Goal: Task Accomplishment & Management: Use online tool/utility

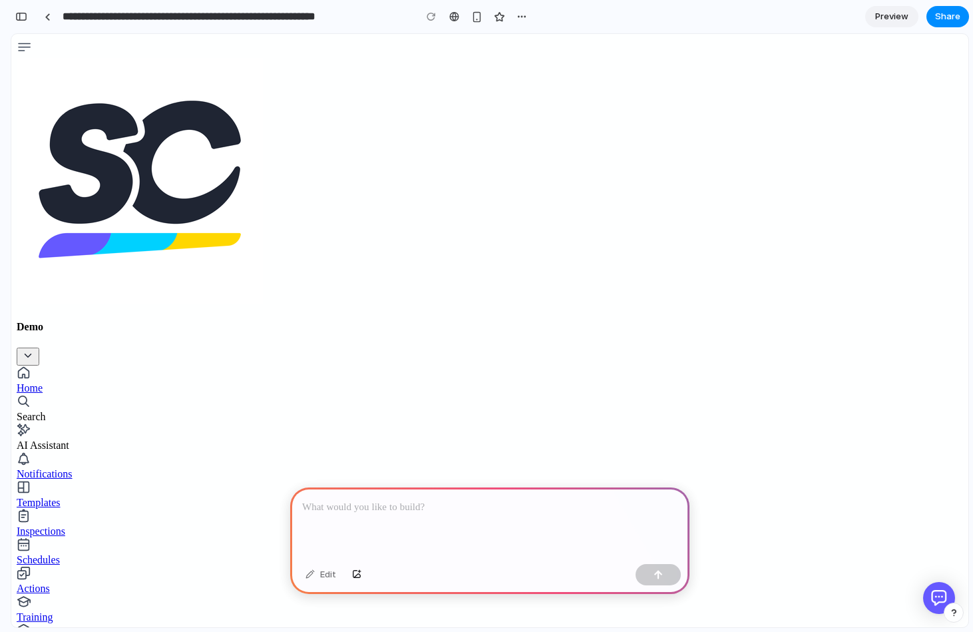
click at [60, 321] on h4 "Demo" at bounding box center [490, 327] width 947 height 12
click at [34, 349] on icon "open or close the dropdown for organisation switching" at bounding box center [28, 355] width 12 height 12
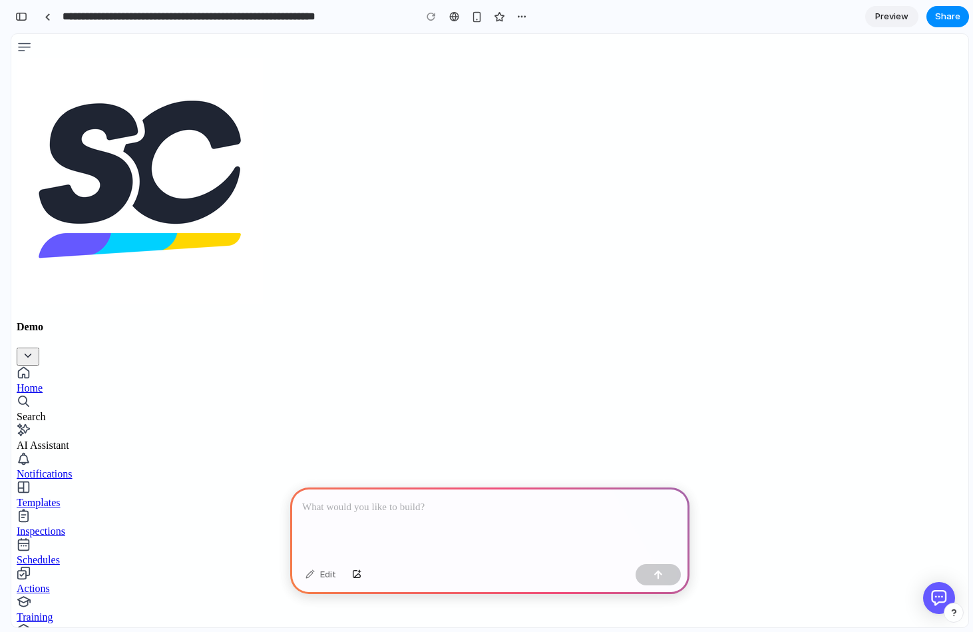
click at [80, 497] on div "Templates" at bounding box center [490, 503] width 947 height 12
click at [84, 439] on div "AI Assistant" at bounding box center [490, 445] width 947 height 12
drag, startPoint x: 820, startPoint y: 102, endPoint x: 867, endPoint y: 104, distance: 46.6
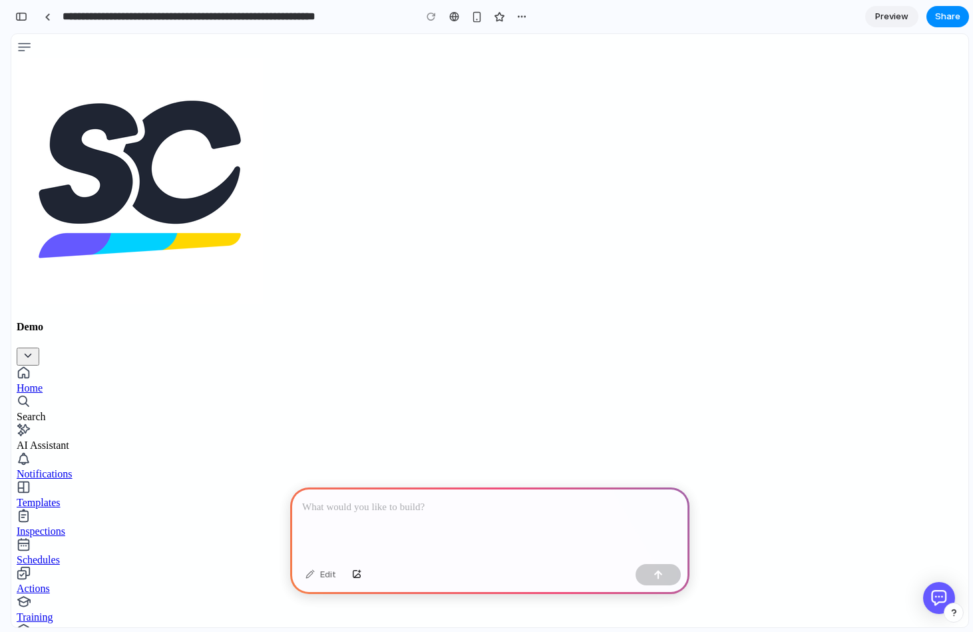
click at [419, 519] on div at bounding box center [489, 522] width 399 height 71
click at [324, 579] on div "Edit" at bounding box center [321, 574] width 44 height 21
click at [411, 509] on p at bounding box center [489, 507] width 375 height 16
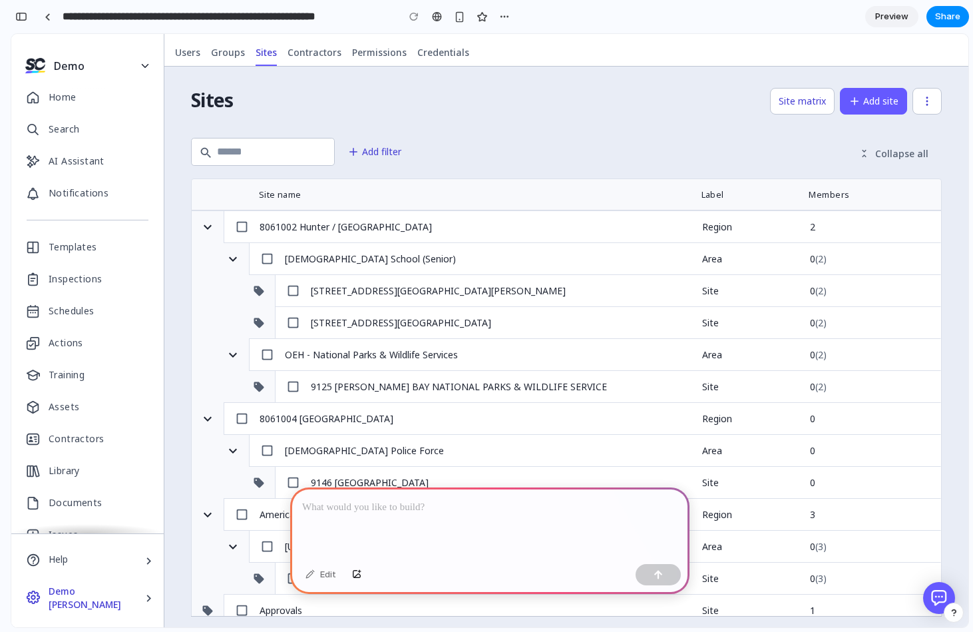
click at [571, 114] on div "Sites Site matrix Add site" at bounding box center [566, 101] width 751 height 48
click at [928, 103] on icon "button" at bounding box center [927, 101] width 12 height 12
click at [879, 106] on button "Add site" at bounding box center [873, 101] width 67 height 27
click at [825, 104] on button "Site matrix" at bounding box center [802, 101] width 65 height 27
click at [401, 156] on button "Add filter" at bounding box center [374, 151] width 71 height 27
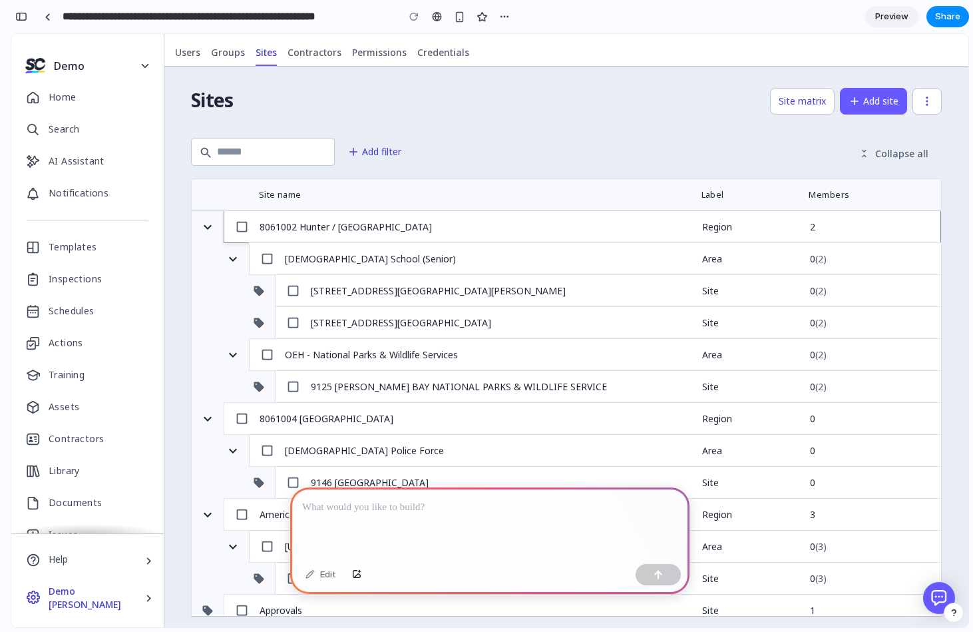
click at [334, 228] on div "8061002 Hunter / Central Coast" at bounding box center [480, 226] width 440 height 13
click at [242, 227] on icon at bounding box center [242, 227] width 14 height 14
click at [200, 229] on icon "button" at bounding box center [208, 227] width 16 height 16
click at [232, 258] on icon "button" at bounding box center [233, 259] width 16 height 16
click at [908, 156] on span "Collapse all" at bounding box center [901, 153] width 53 height 13
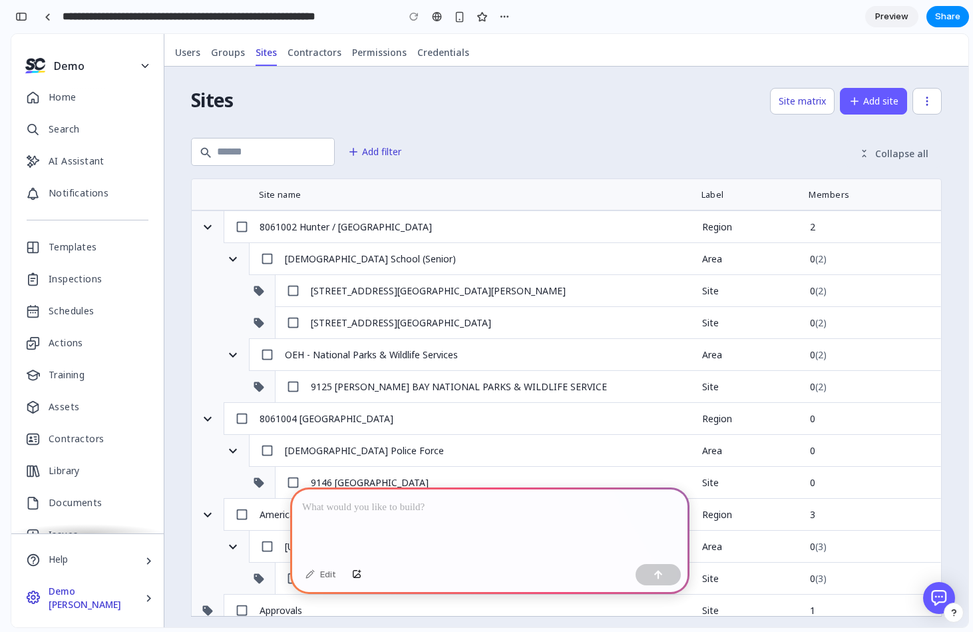
click at [908, 156] on span "Collapse all" at bounding box center [901, 153] width 53 height 13
click at [79, 168] on div "AI Assistant" at bounding box center [77, 160] width 56 height 21
click at [146, 65] on icon "open or close the dropdown for organisation switching" at bounding box center [145, 66] width 7 height 4
click at [176, 55] on span "Users" at bounding box center [187, 52] width 25 height 13
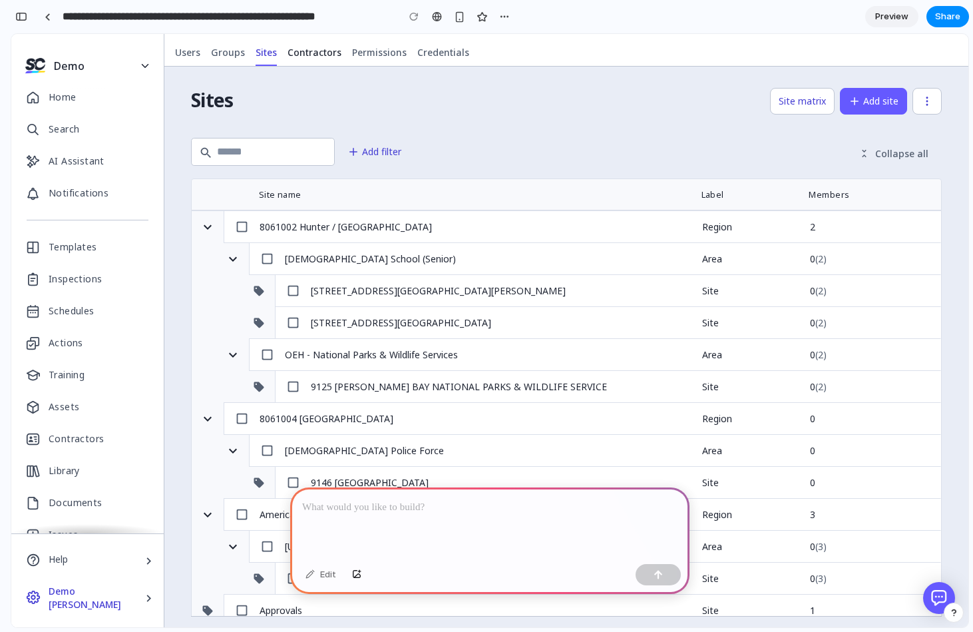
drag, startPoint x: 218, startPoint y: 55, endPoint x: 300, endPoint y: 57, distance: 81.9
click at [218, 55] on span "Groups" at bounding box center [228, 52] width 34 height 13
click at [302, 56] on span "Contractors" at bounding box center [315, 52] width 54 height 13
click at [77, 238] on div "Templates" at bounding box center [73, 246] width 49 height 21
click at [75, 195] on div "Notifications" at bounding box center [79, 192] width 60 height 21
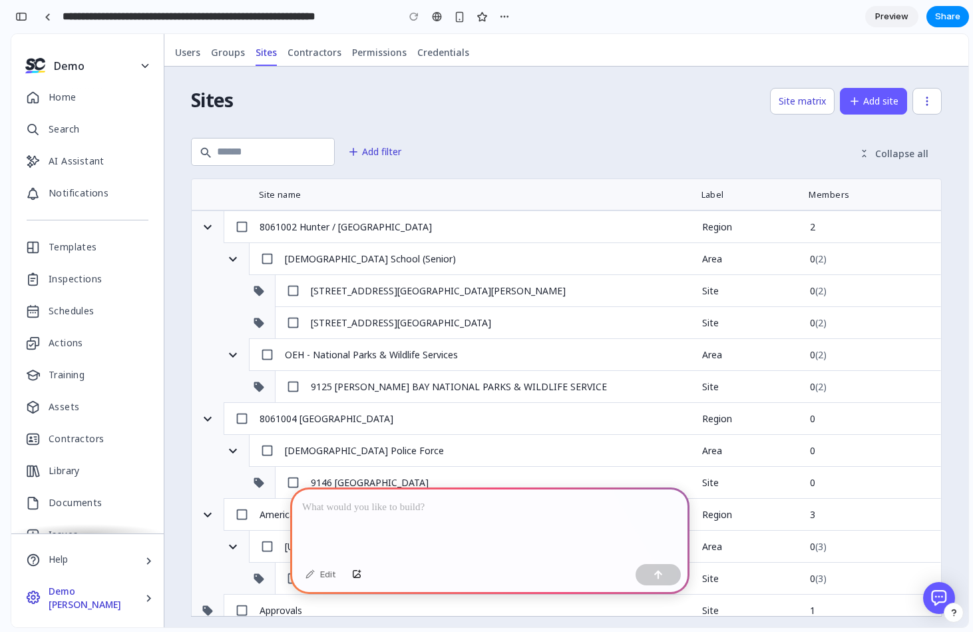
click at [128, 586] on div "Demo Andy Suter" at bounding box center [87, 597] width 152 height 43
click at [294, 408] on div "8061004 North Western NSW Region" at bounding box center [476, 418] width 448 height 31
click at [409, 509] on p at bounding box center [489, 507] width 375 height 16
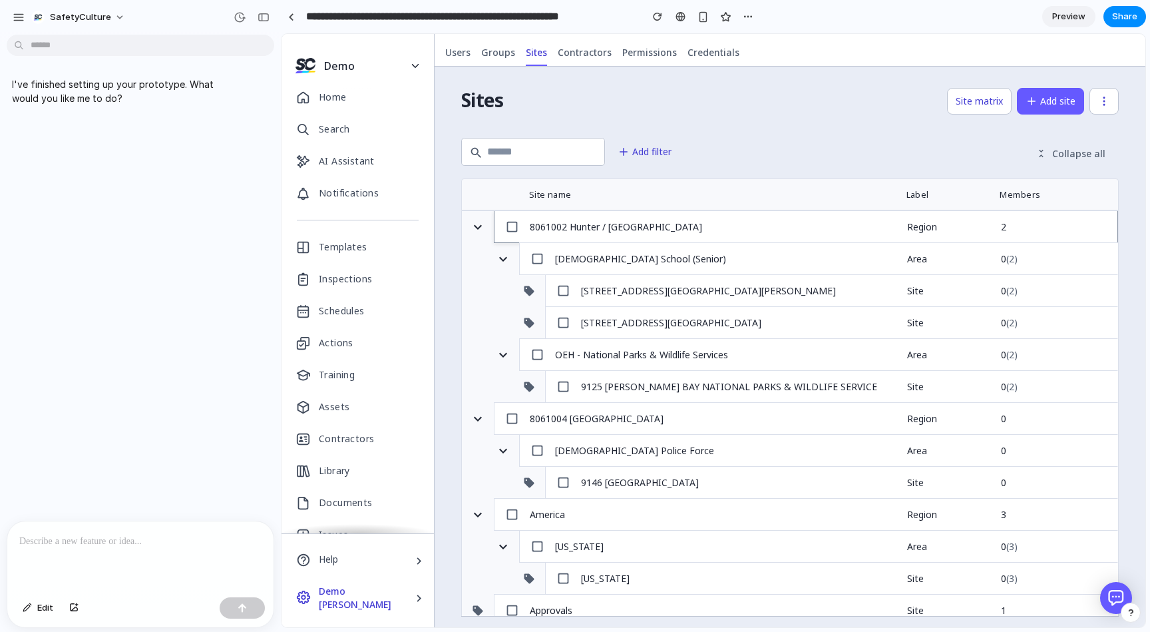
click at [712, 232] on div "8061002 Hunter / Central Coast" at bounding box center [717, 226] width 375 height 13
click at [512, 227] on icon at bounding box center [512, 227] width 14 height 14
click at [478, 228] on icon "button" at bounding box center [478, 226] width 8 height 5
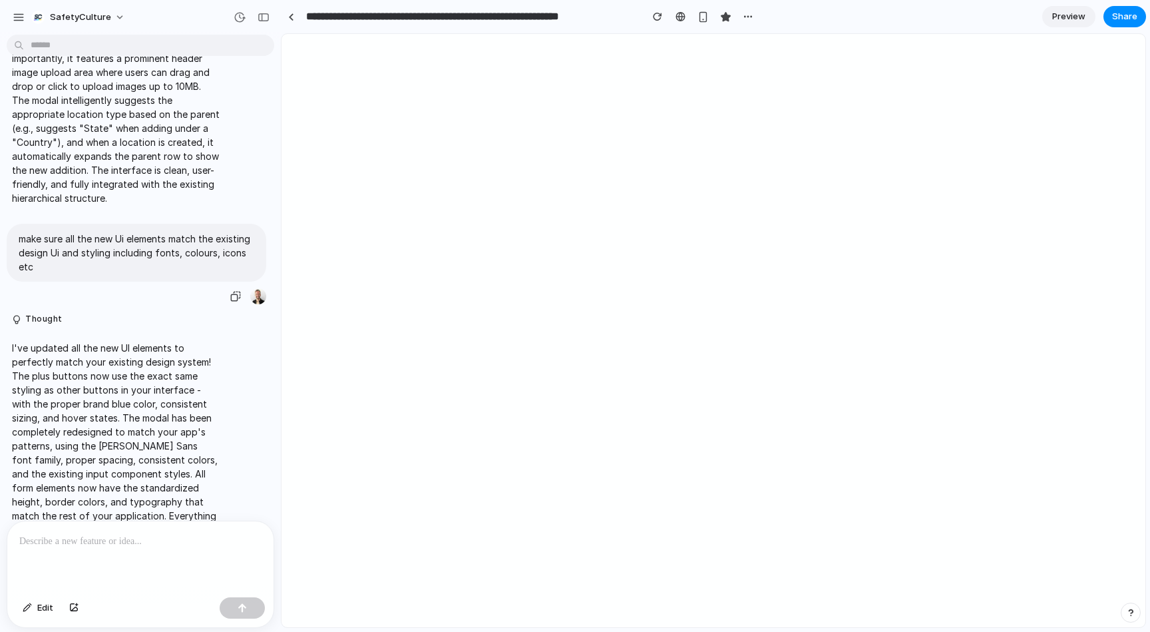
scroll to position [2918, 0]
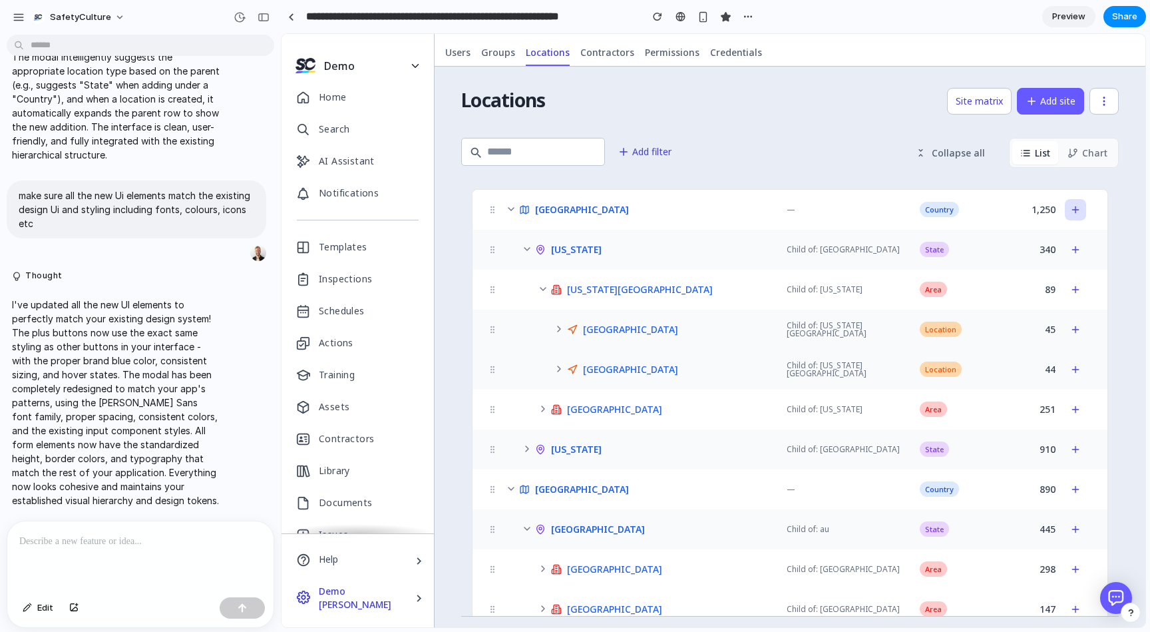
click at [1076, 210] on icon at bounding box center [1075, 210] width 6 height 0
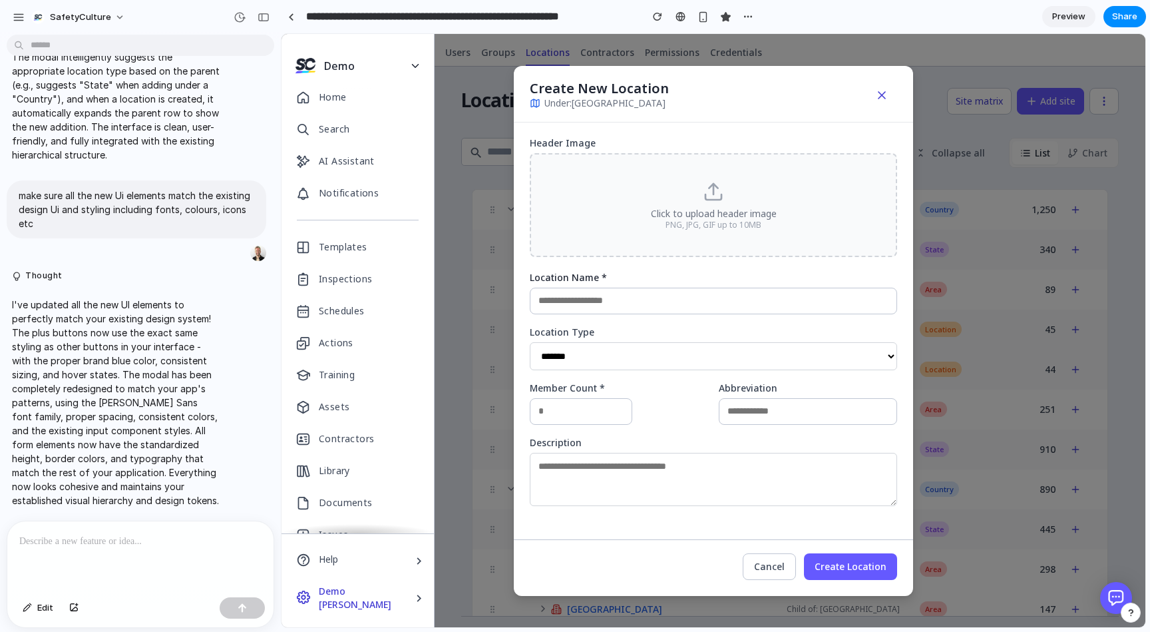
click at [671, 293] on input "text" at bounding box center [713, 301] width 367 height 27
click at [669, 273] on label "Location Name *" at bounding box center [713, 277] width 367 height 9
click at [880, 92] on icon "button" at bounding box center [882, 95] width 7 height 7
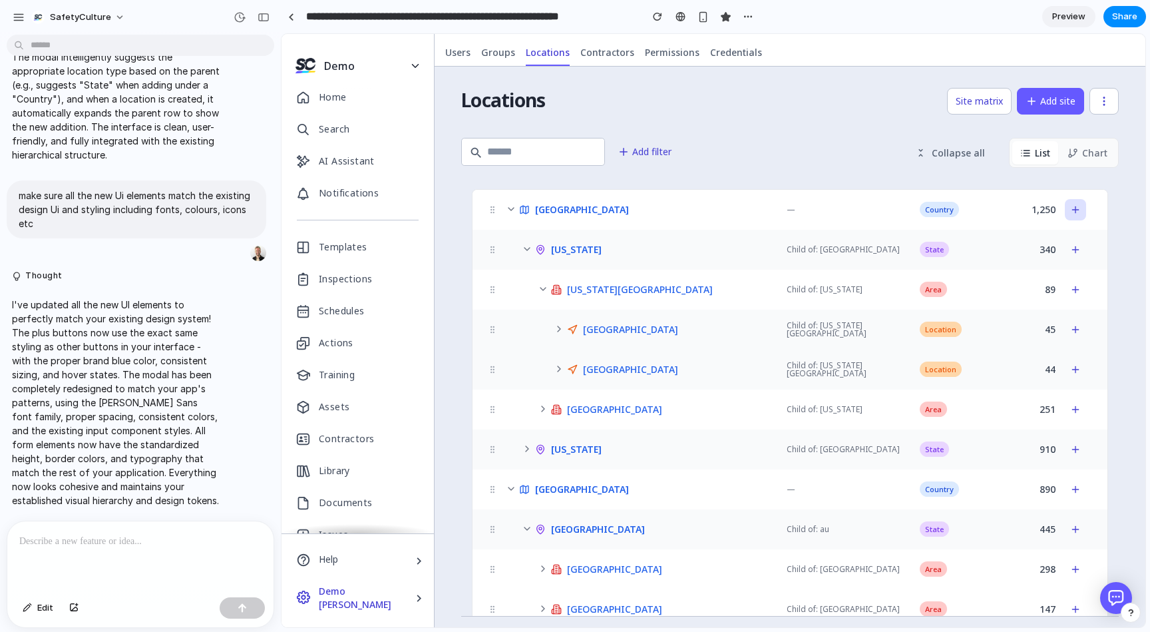
click at [1082, 206] on button at bounding box center [1075, 209] width 21 height 21
select select "*****"
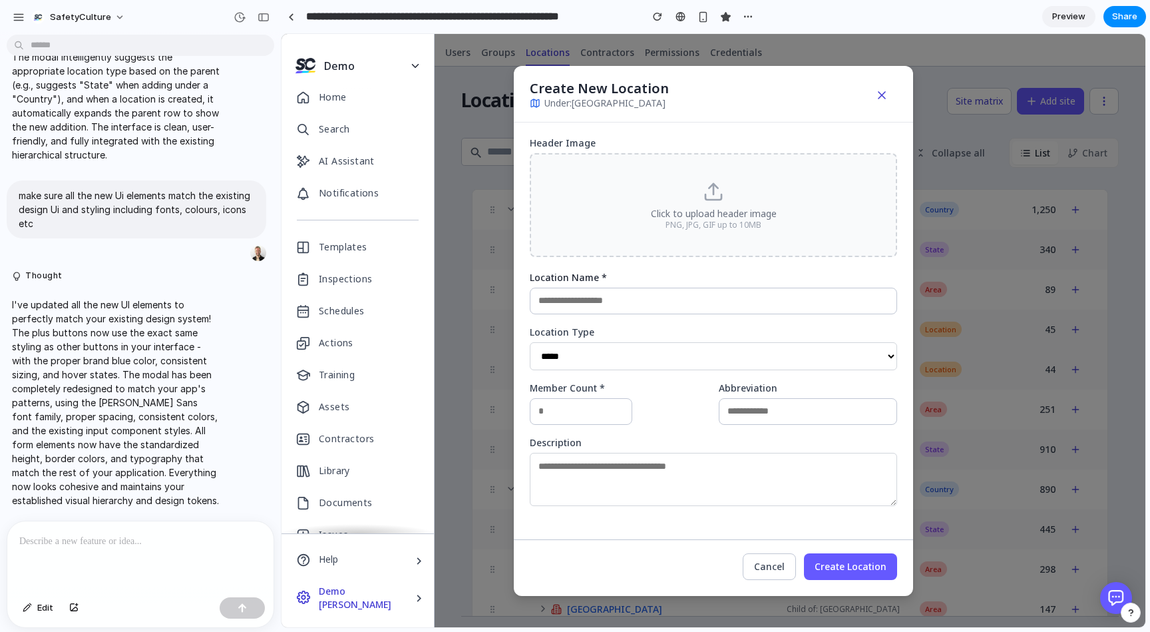
click at [891, 85] on button "button" at bounding box center [882, 95] width 31 height 21
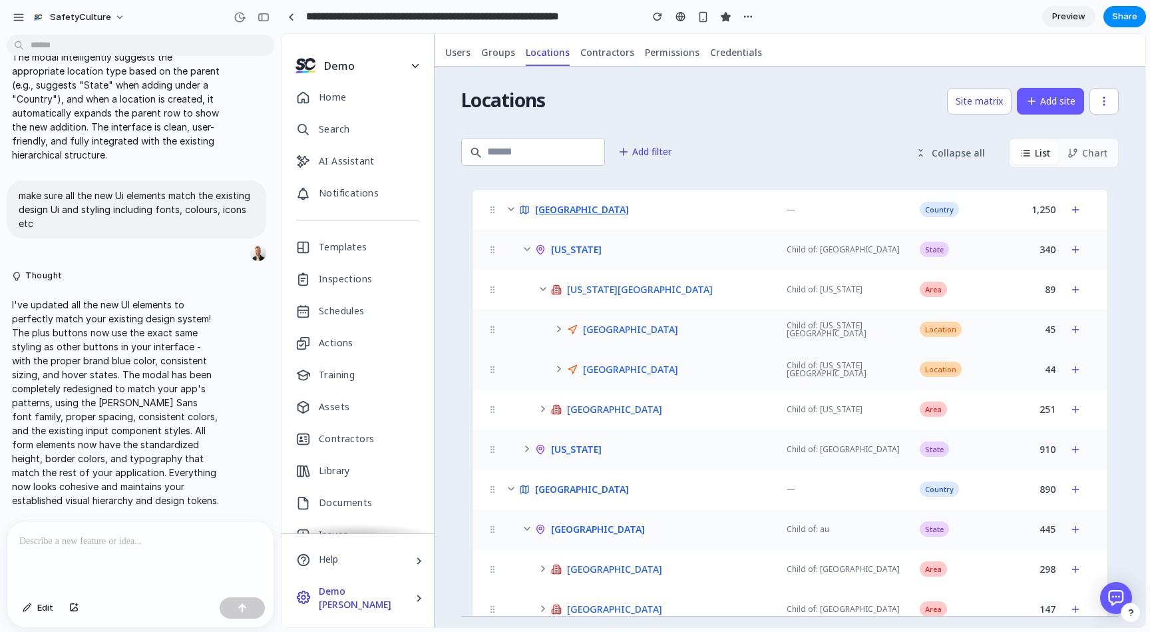
click at [571, 207] on span "[GEOGRAPHIC_DATA]" at bounding box center [582, 209] width 94 height 9
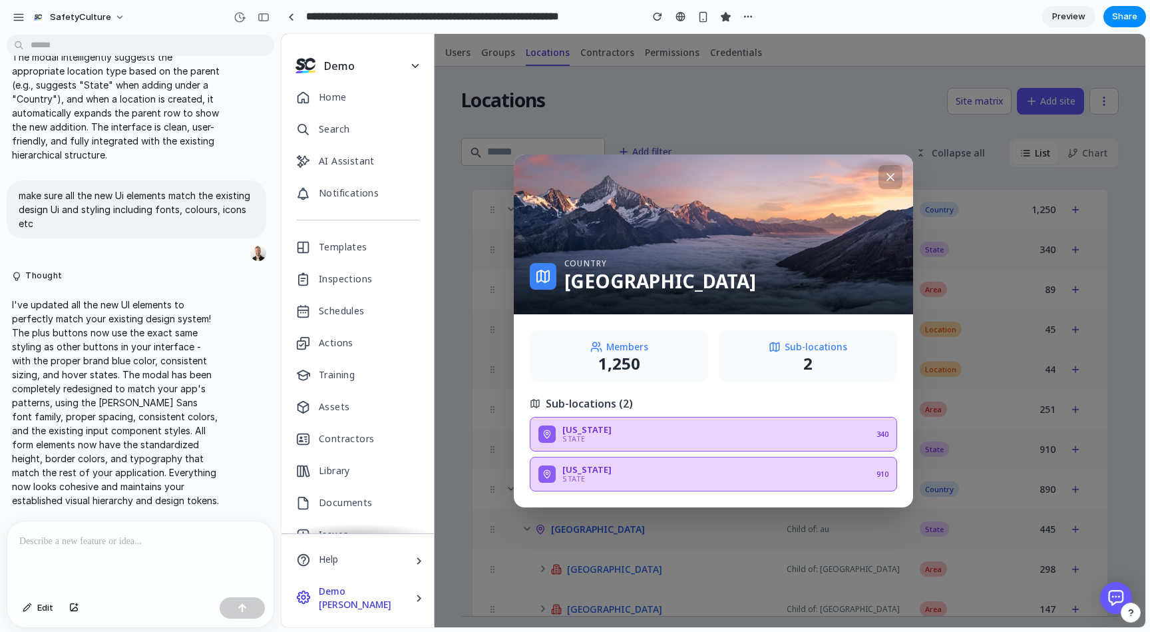
click at [890, 174] on icon at bounding box center [890, 176] width 13 height 13
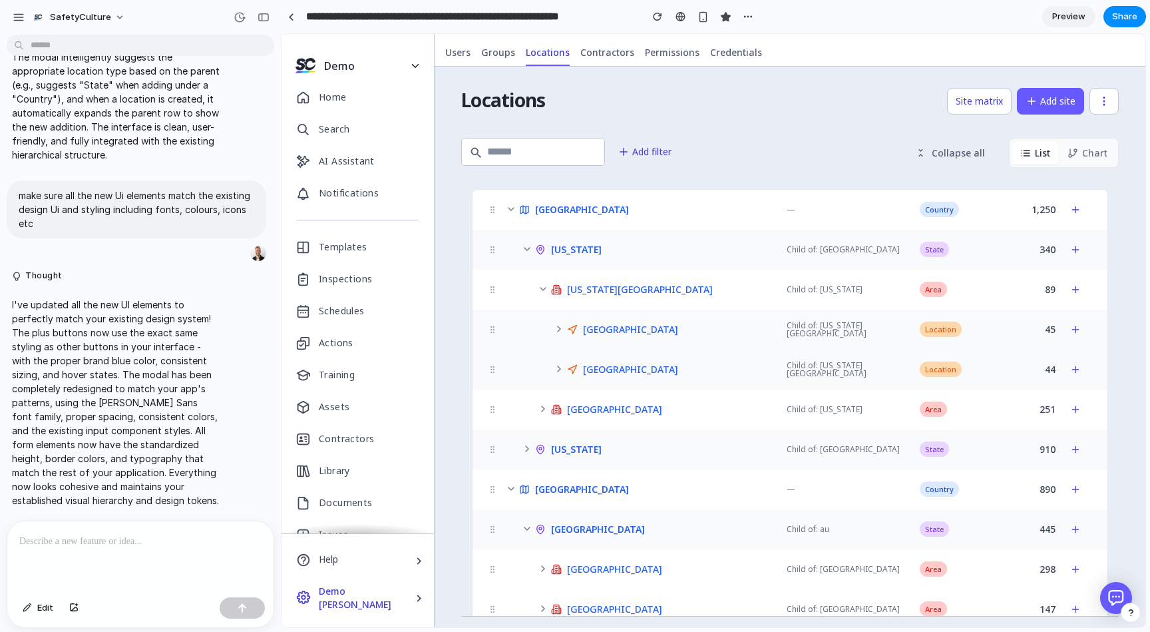
click at [595, 371] on span "[GEOGRAPHIC_DATA]" at bounding box center [630, 369] width 95 height 9
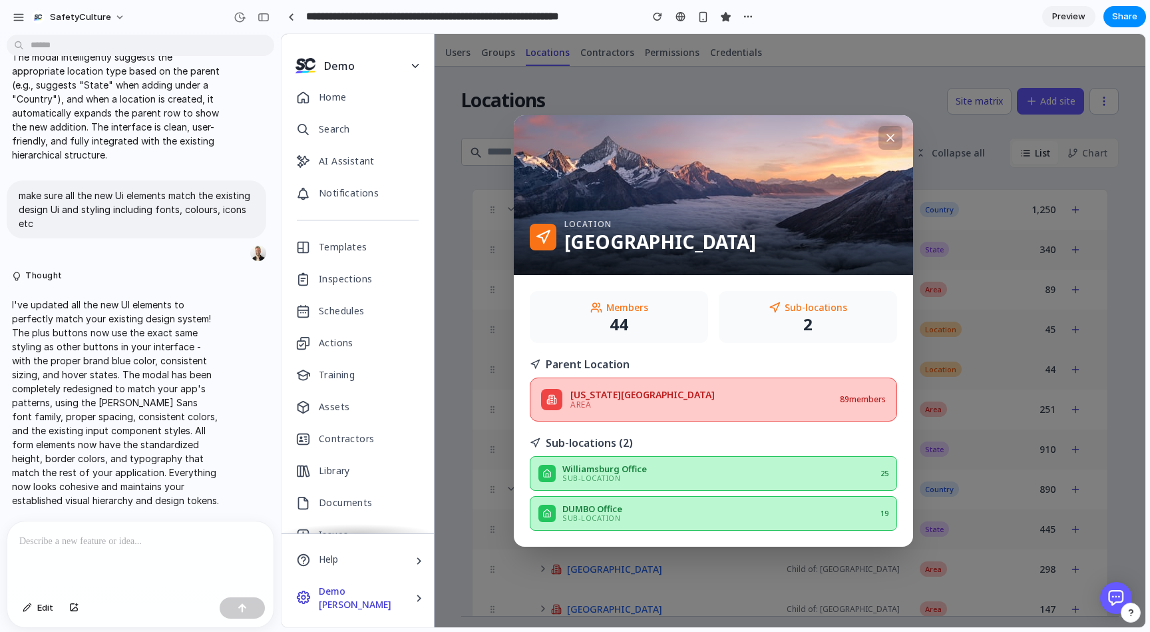
click at [892, 140] on icon at bounding box center [890, 137] width 13 height 13
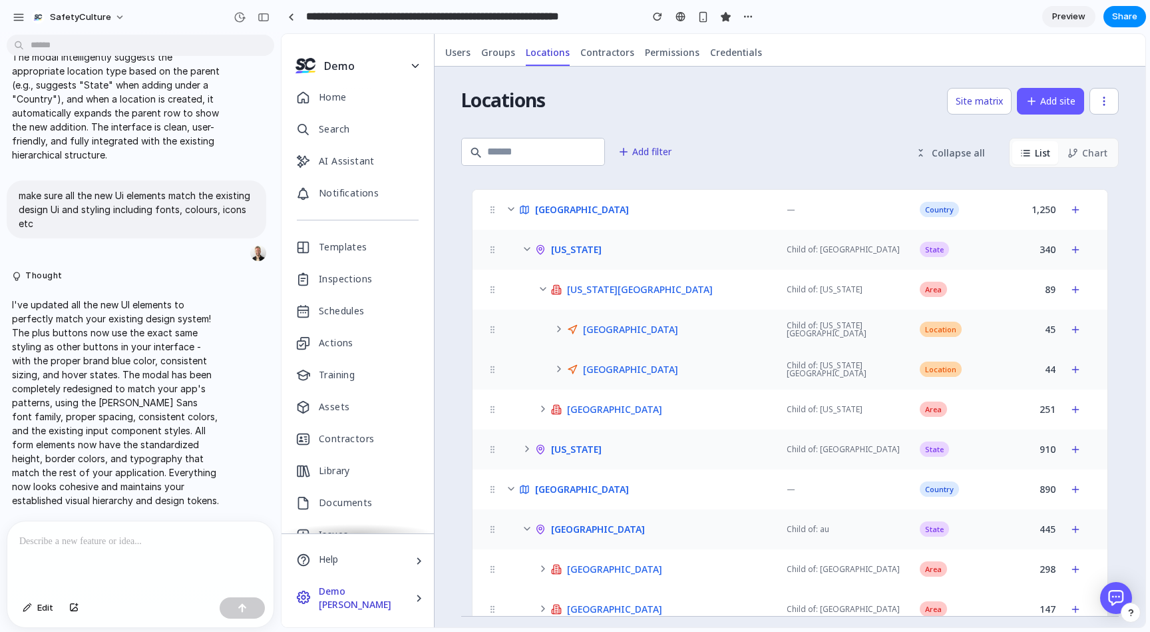
click at [1114, 454] on div "[GEOGRAPHIC_DATA] — Country 1,250 [US_STATE] Child of: [GEOGRAPHIC_DATA] State …" at bounding box center [790, 429] width 658 height 502
click at [594, 604] on span "[GEOGRAPHIC_DATA]" at bounding box center [614, 608] width 95 height 9
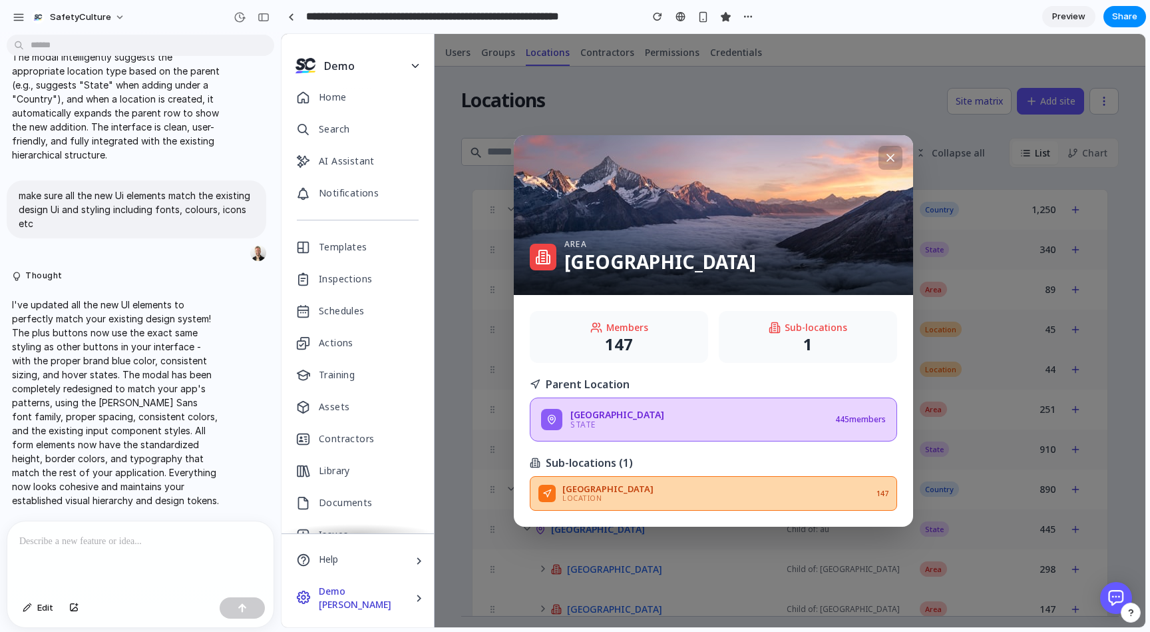
click at [885, 161] on icon at bounding box center [890, 157] width 13 height 13
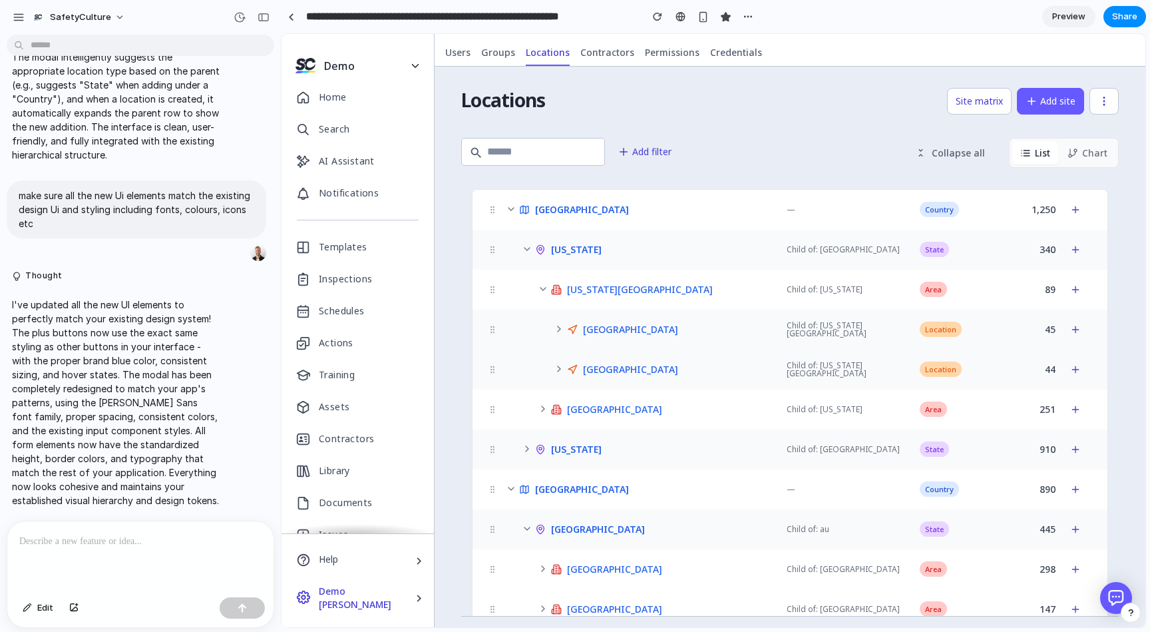
click at [511, 487] on icon at bounding box center [511, 488] width 11 height 11
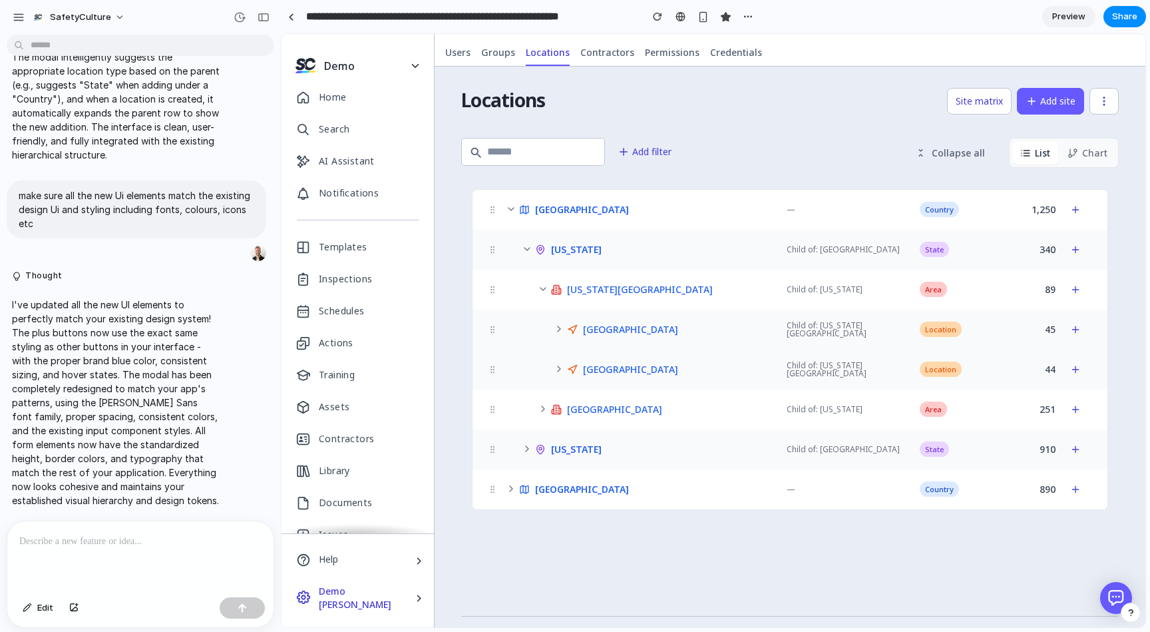
click at [552, 566] on div "Add filter Collapse all List Chart [GEOGRAPHIC_DATA] — Country 1,250 [US_STATE]…" at bounding box center [790, 376] width 658 height 481
click at [508, 488] on icon at bounding box center [511, 488] width 11 height 11
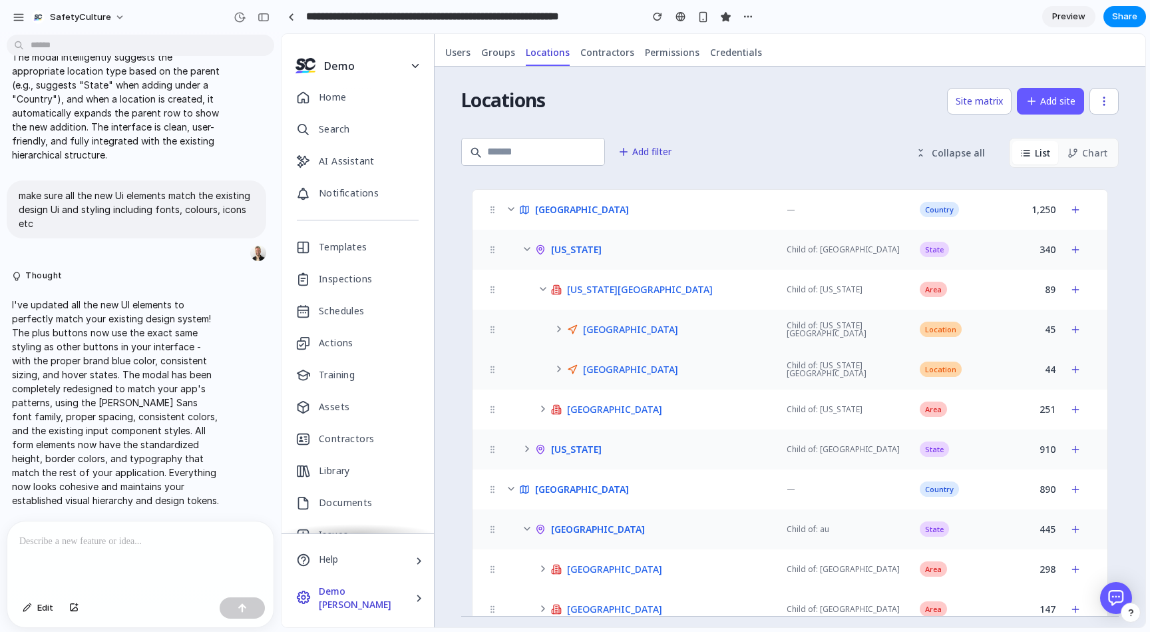
click at [489, 489] on icon at bounding box center [492, 489] width 9 height 9
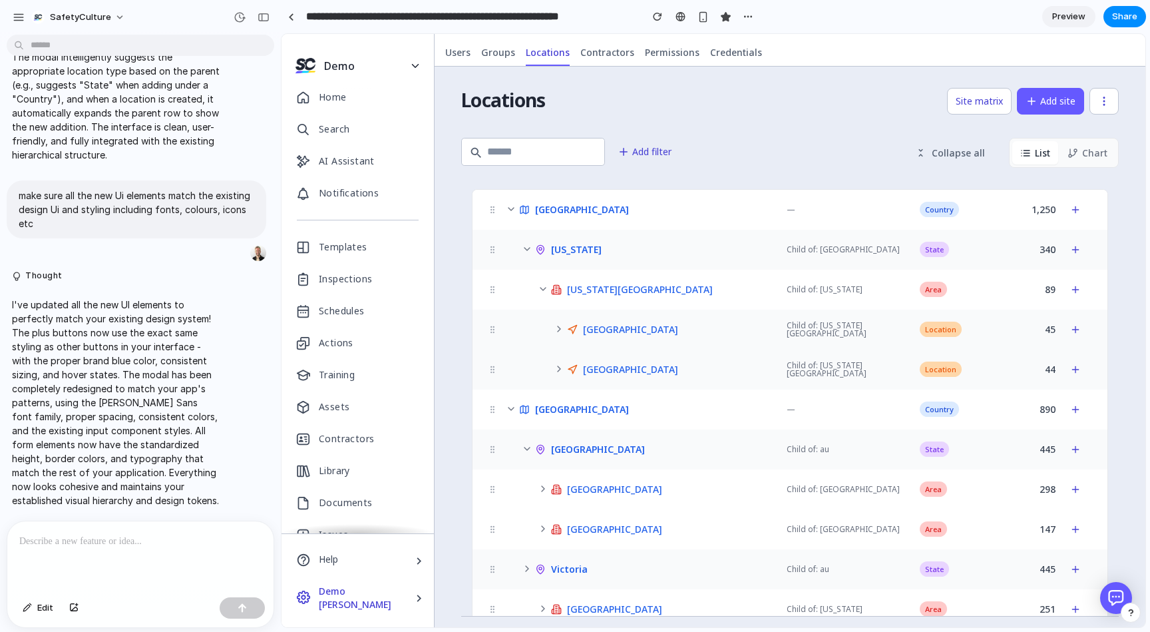
click at [527, 571] on icon at bounding box center [527, 568] width 11 height 11
click at [479, 620] on div "Locations Site matrix Add site Add filter Collapse all List Chart [GEOGRAPHIC_D…" at bounding box center [790, 347] width 711 height 560
click at [1100, 152] on button "Chart" at bounding box center [1088, 152] width 56 height 23
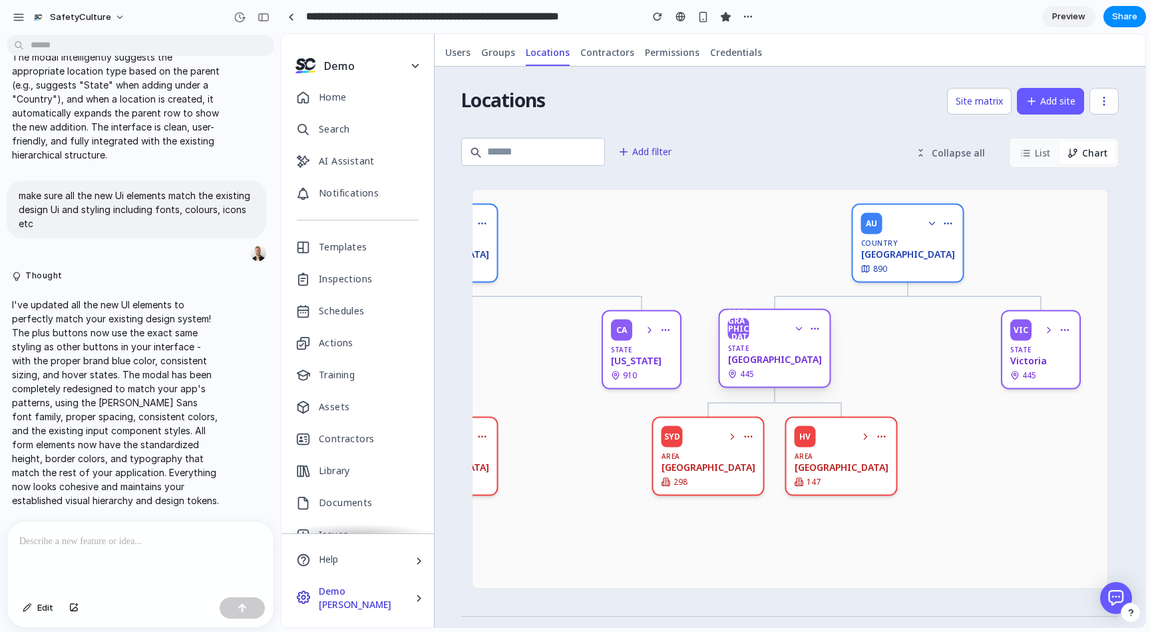
scroll to position [0, 0]
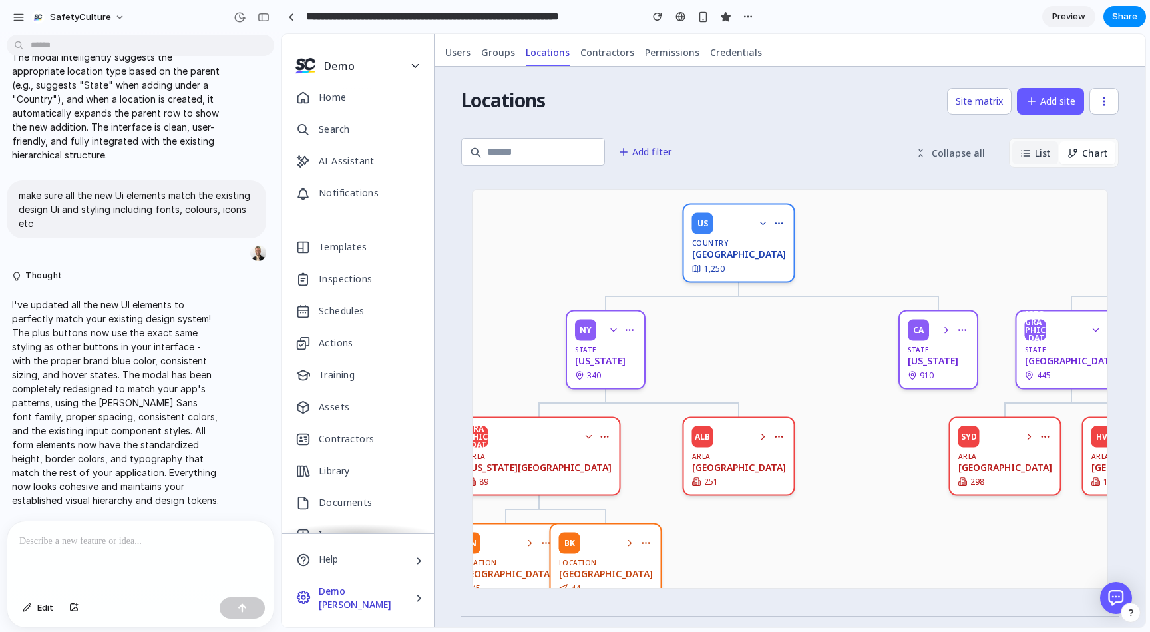
click at [1027, 153] on icon at bounding box center [1027, 153] width 6 height 0
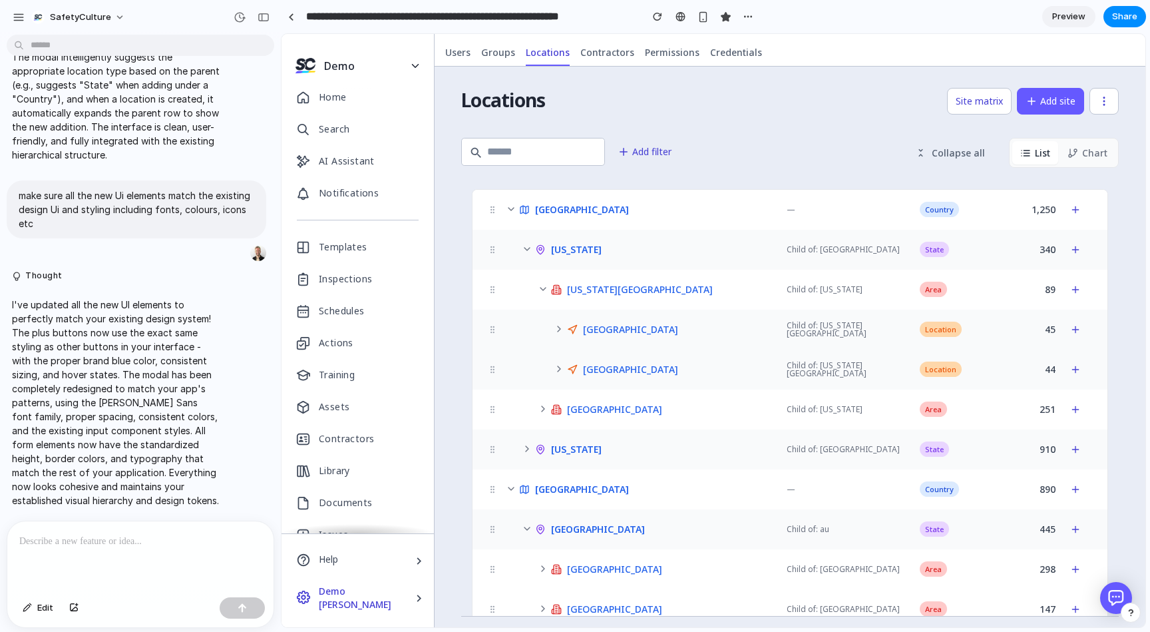
click at [794, 209] on div "—" at bounding box center [842, 210] width 133 height 8
click at [935, 208] on span "Country" at bounding box center [939, 209] width 39 height 15
click at [136, 544] on p at bounding box center [140, 541] width 242 height 16
click at [101, 543] on p at bounding box center [140, 541] width 242 height 16
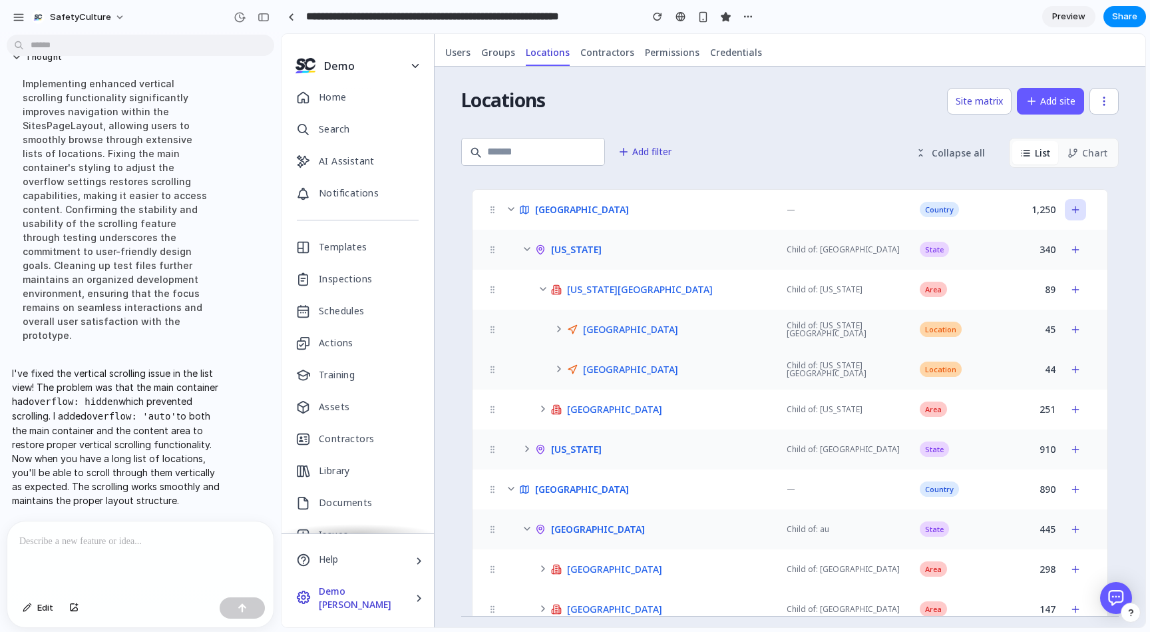
click at [1078, 214] on icon at bounding box center [1075, 209] width 11 height 11
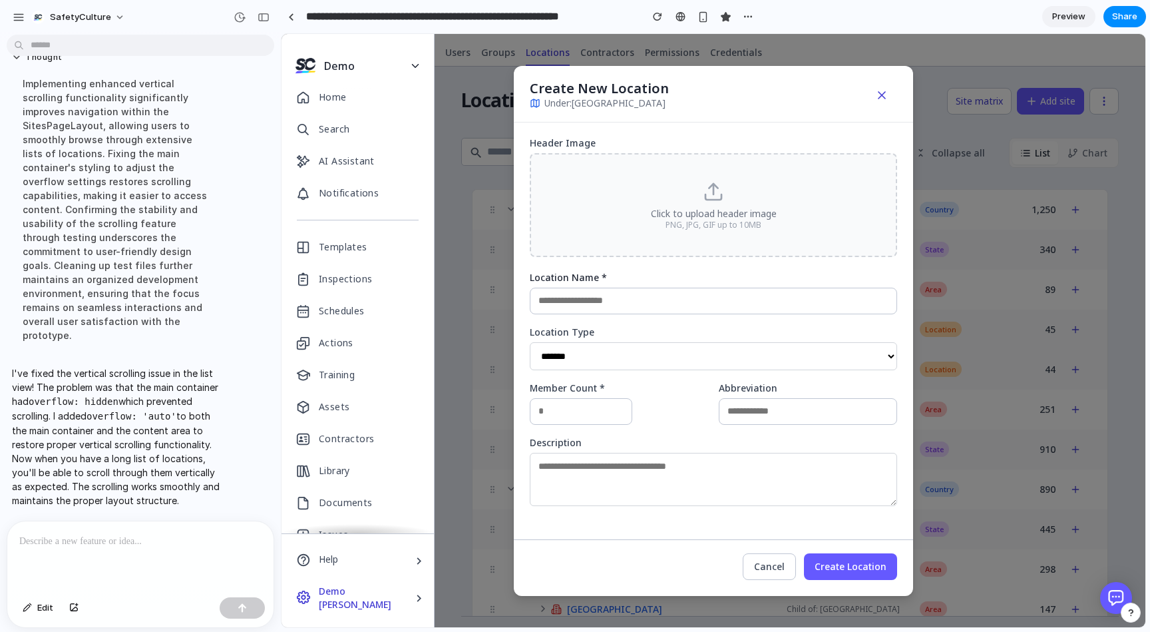
click at [885, 94] on icon "button" at bounding box center [881, 95] width 13 height 13
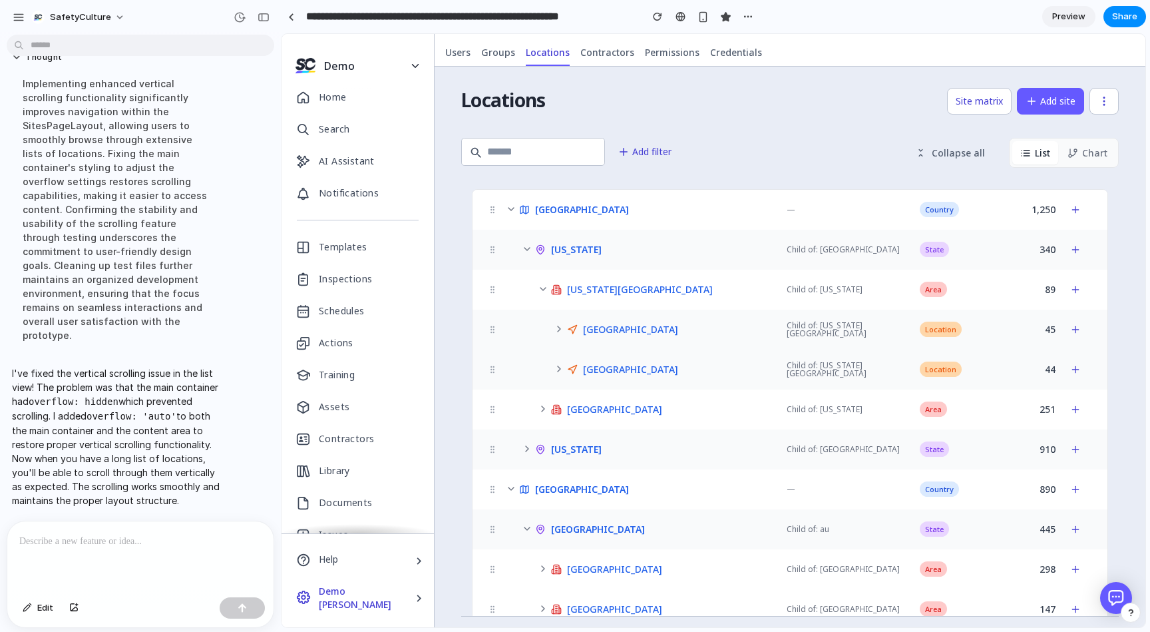
click at [511, 210] on icon at bounding box center [511, 209] width 5 height 3
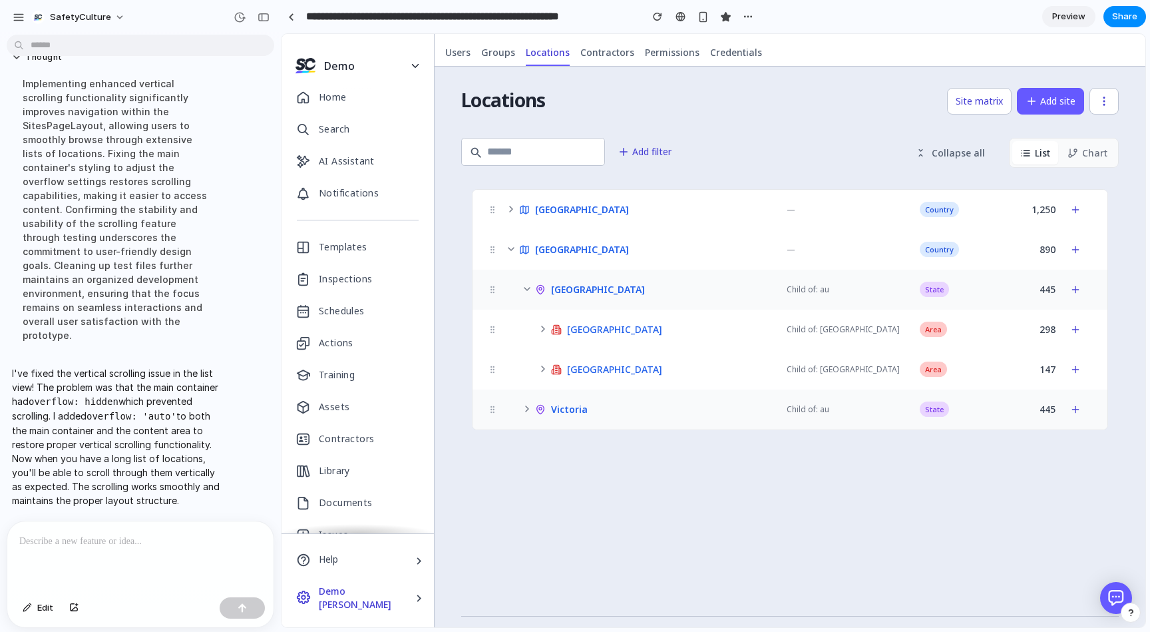
click at [506, 248] on icon at bounding box center [511, 249] width 11 height 11
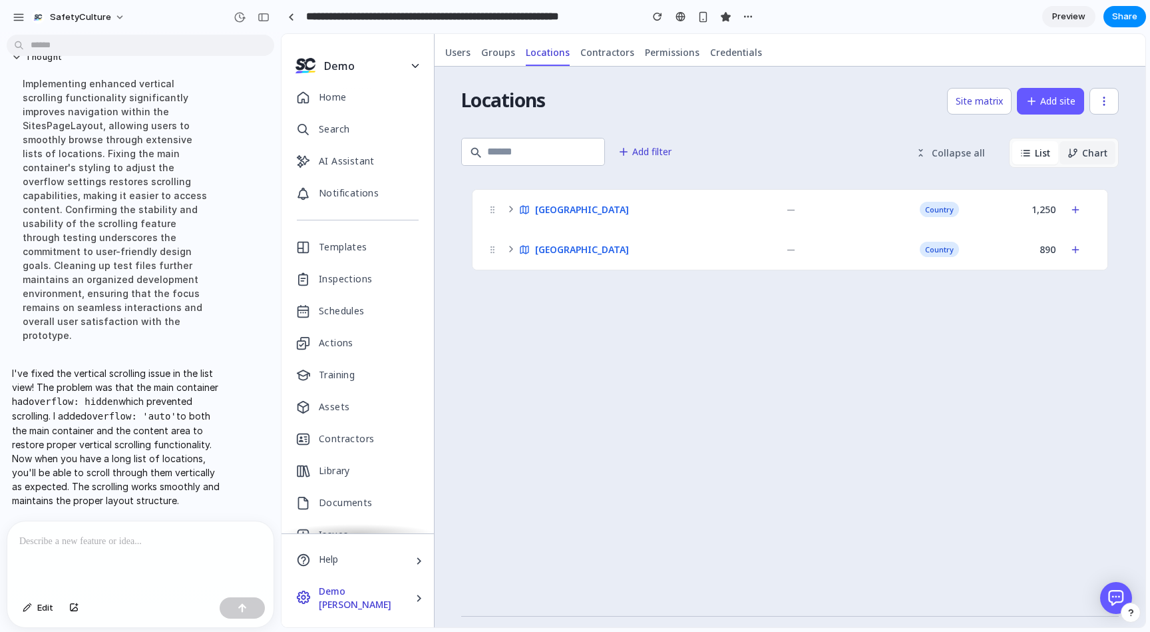
click at [1080, 156] on button "Chart" at bounding box center [1088, 152] width 56 height 23
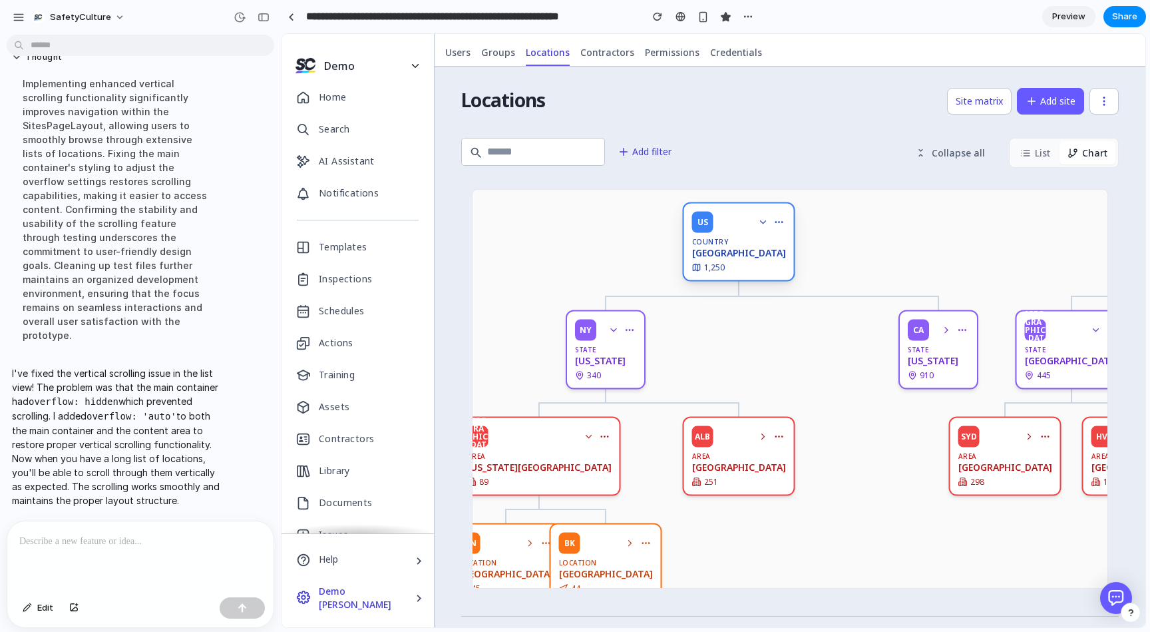
click at [750, 228] on div "US Country [GEOGRAPHIC_DATA] 1,250" at bounding box center [739, 241] width 112 height 79
click at [770, 214] on icon at bounding box center [775, 209] width 11 height 11
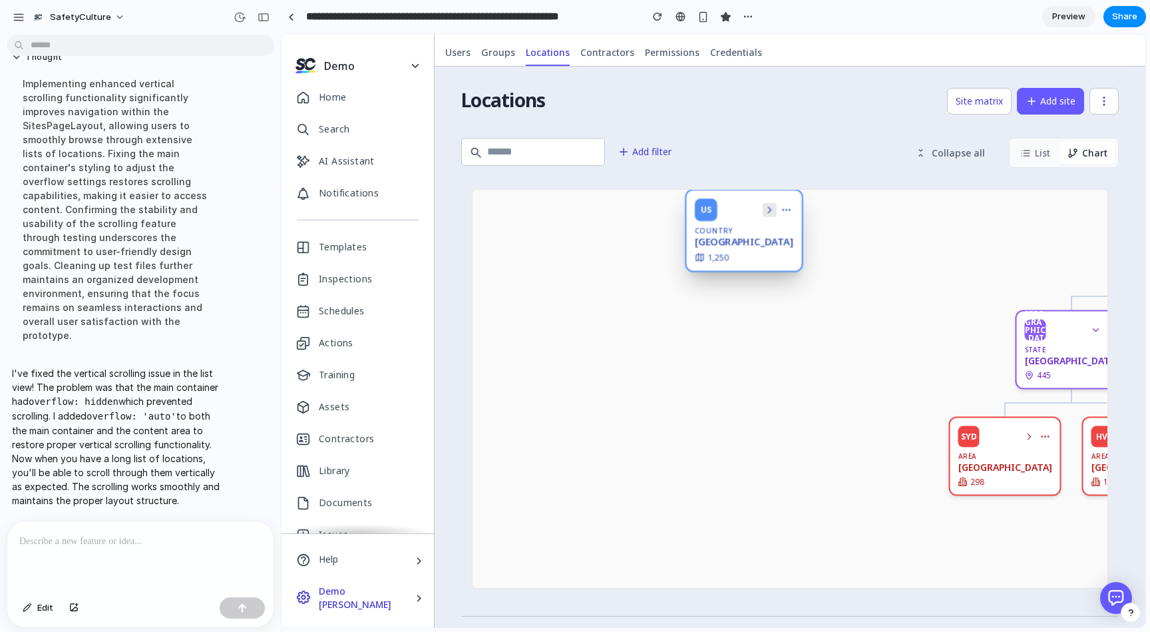
click at [764, 210] on icon at bounding box center [769, 209] width 11 height 11
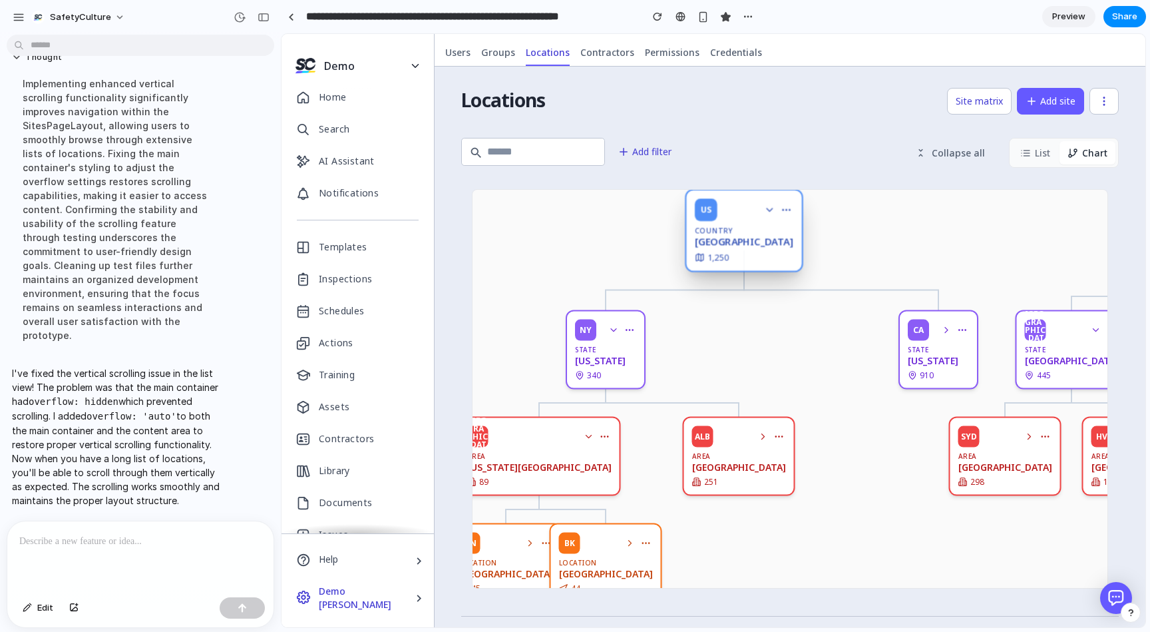
drag, startPoint x: 823, startPoint y: 282, endPoint x: 791, endPoint y: 274, distance: 33.1
click at [828, 282] on div "US Country [GEOGRAPHIC_DATA] 1,250 NY State [US_STATE] 340 [GEOGRAPHIC_DATA] Ar…" at bounding box center [939, 456] width 932 height 533
drag, startPoint x: 688, startPoint y: 228, endPoint x: 622, endPoint y: 248, distance: 68.2
click at [671, 264] on div "US Country [GEOGRAPHIC_DATA] 1,250 NY State [US_STATE] 340 [GEOGRAPHIC_DATA] Ar…" at bounding box center [939, 456] width 932 height 533
click at [1029, 157] on icon at bounding box center [1025, 153] width 11 height 11
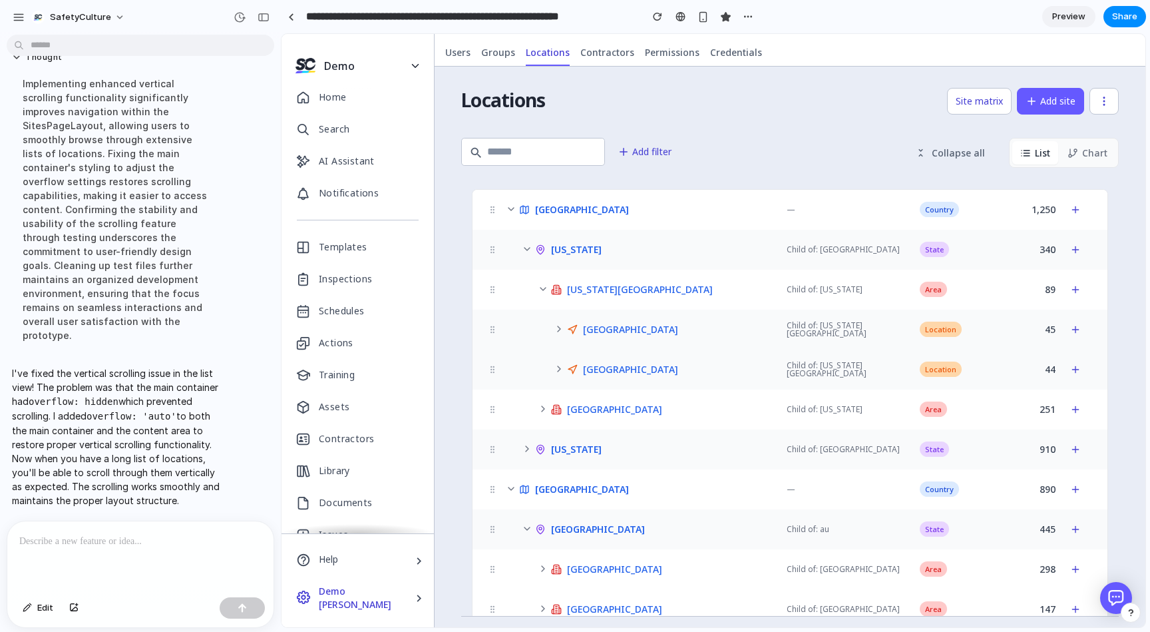
click at [602, 252] on div "[US_STATE]" at bounding box center [655, 249] width 241 height 11
click at [575, 251] on span "[US_STATE]" at bounding box center [576, 249] width 51 height 9
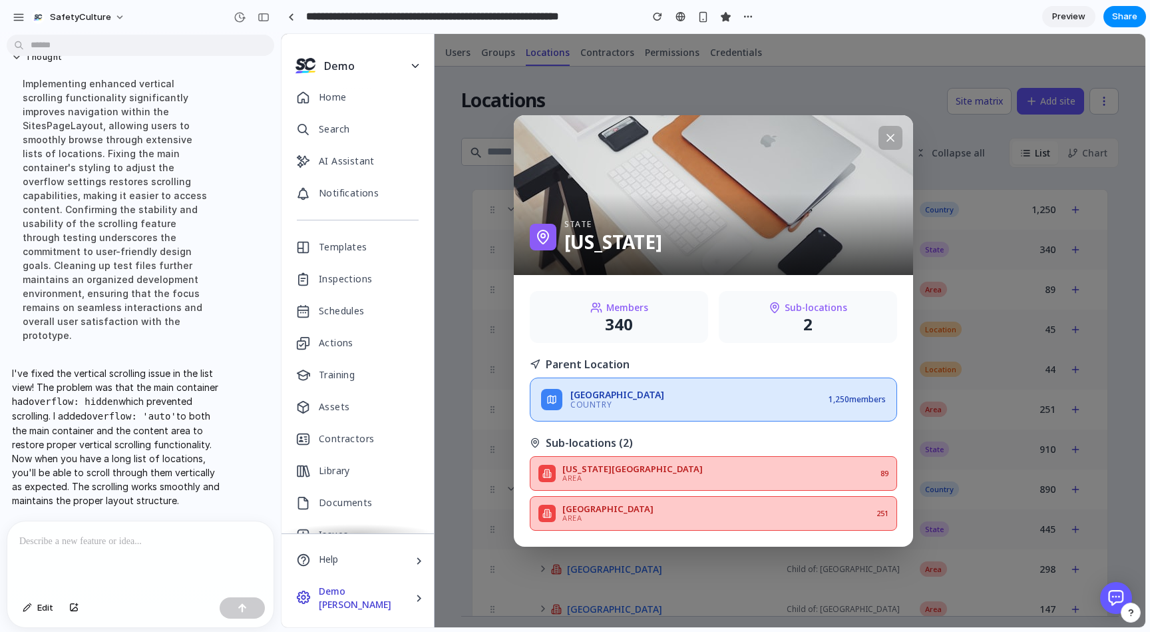
click at [891, 132] on icon at bounding box center [890, 137] width 13 height 13
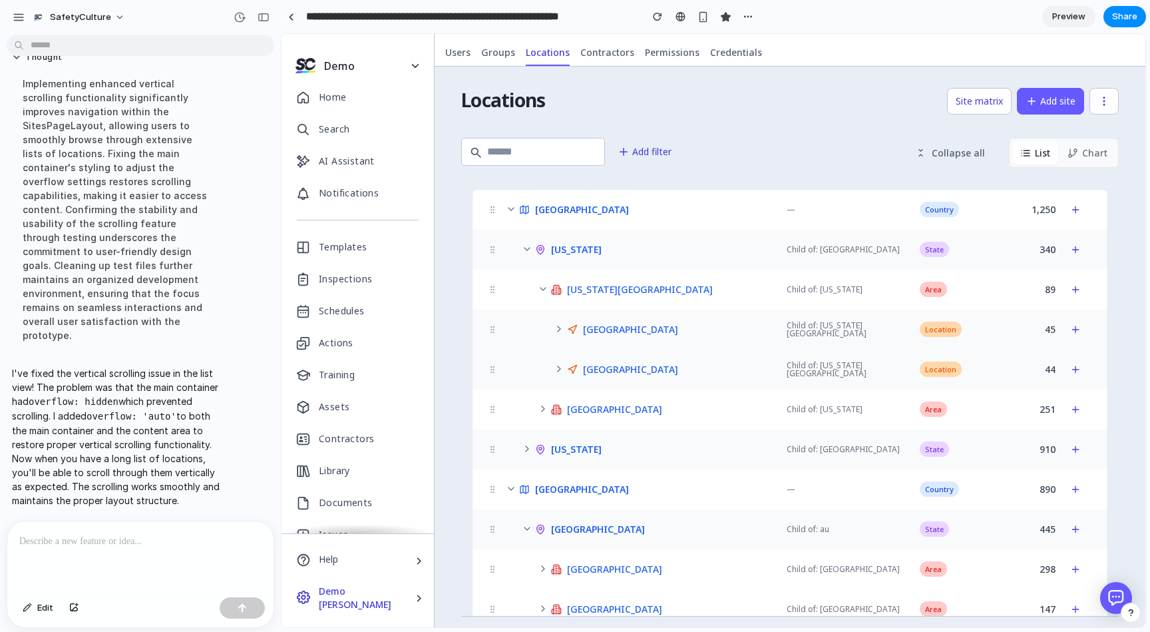
click at [510, 208] on icon at bounding box center [511, 209] width 11 height 11
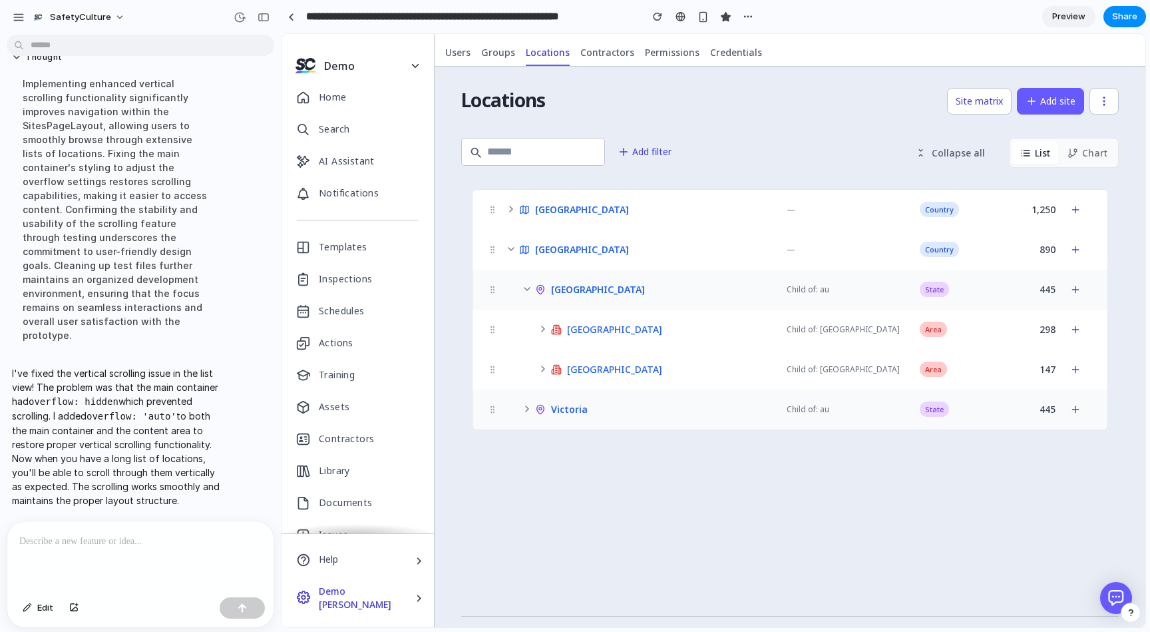
click at [544, 328] on icon at bounding box center [543, 329] width 11 height 11
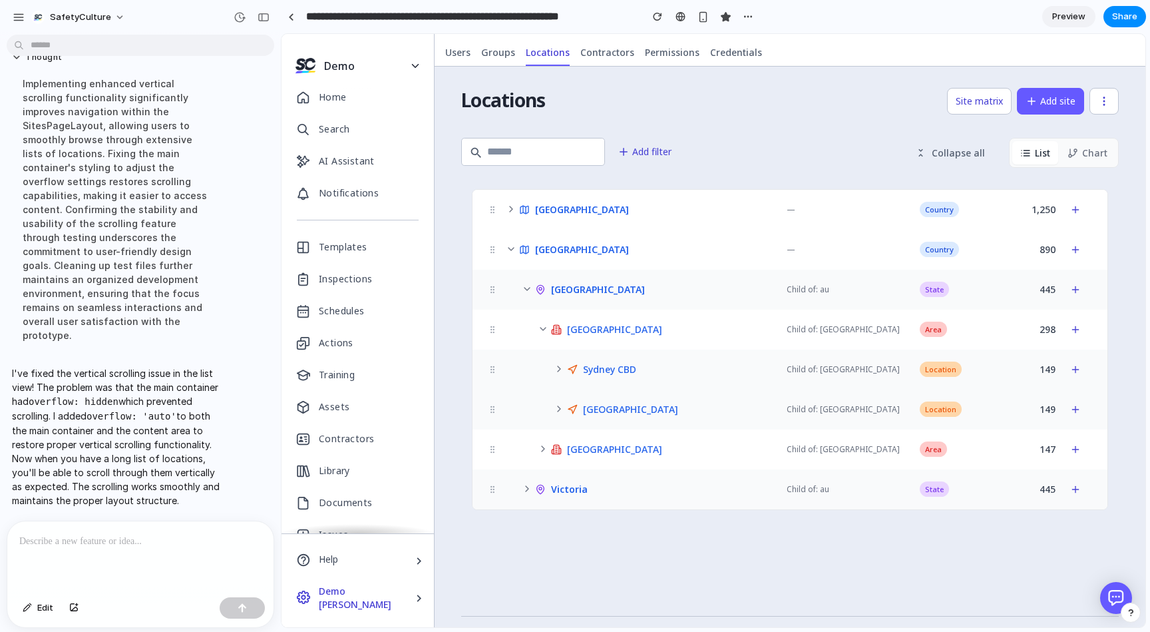
click at [511, 209] on icon at bounding box center [511, 209] width 11 height 11
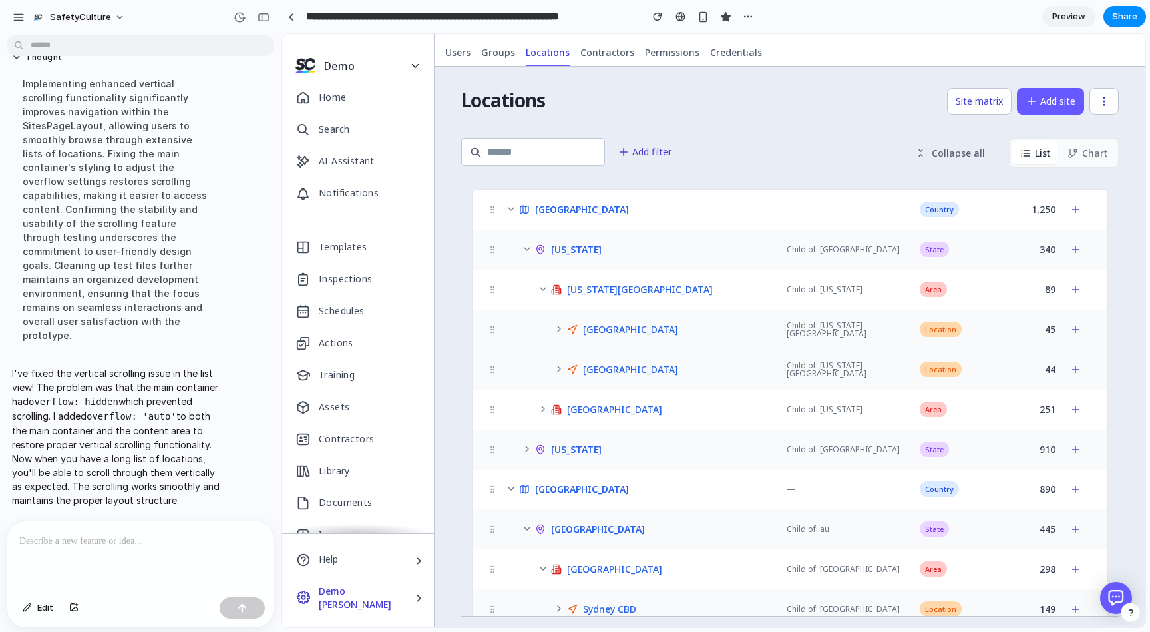
click at [511, 209] on icon at bounding box center [511, 209] width 5 height 3
